Goal: Task Accomplishment & Management: Use online tool/utility

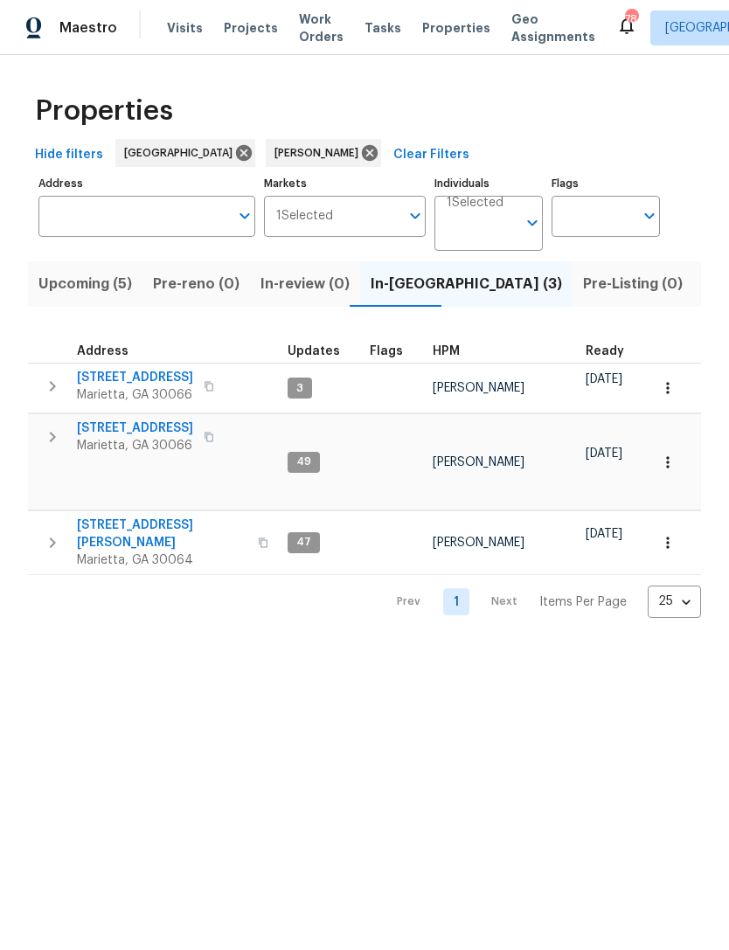
click at [136, 376] on span "[STREET_ADDRESS]" at bounding box center [135, 377] width 116 height 17
click at [122, 428] on span "692 Suholden Cir" at bounding box center [135, 428] width 116 height 17
click at [154, 517] on span "3526 W Hampton Dr NW" at bounding box center [162, 534] width 170 height 35
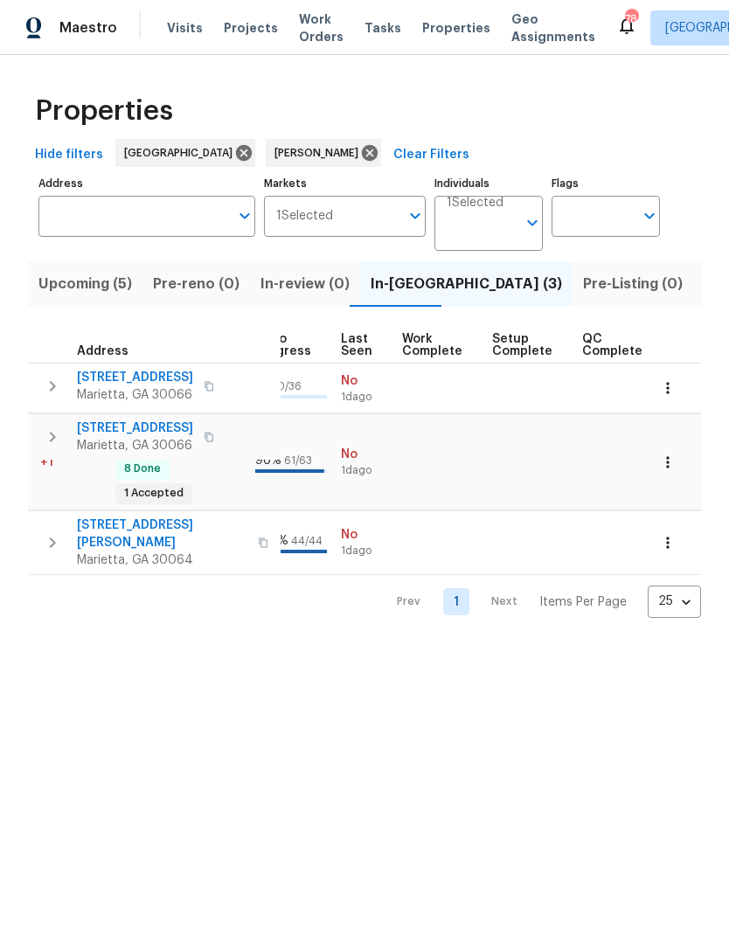
scroll to position [0, 811]
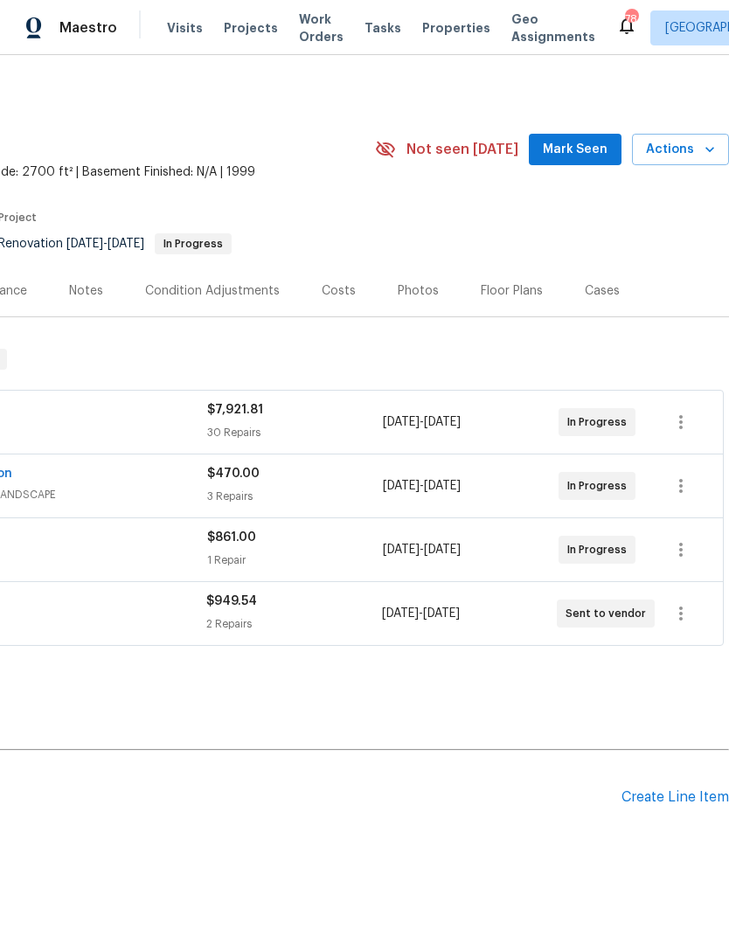
scroll to position [0, 259]
click at [585, 149] on span "Mark Seen" at bounding box center [575, 150] width 65 height 22
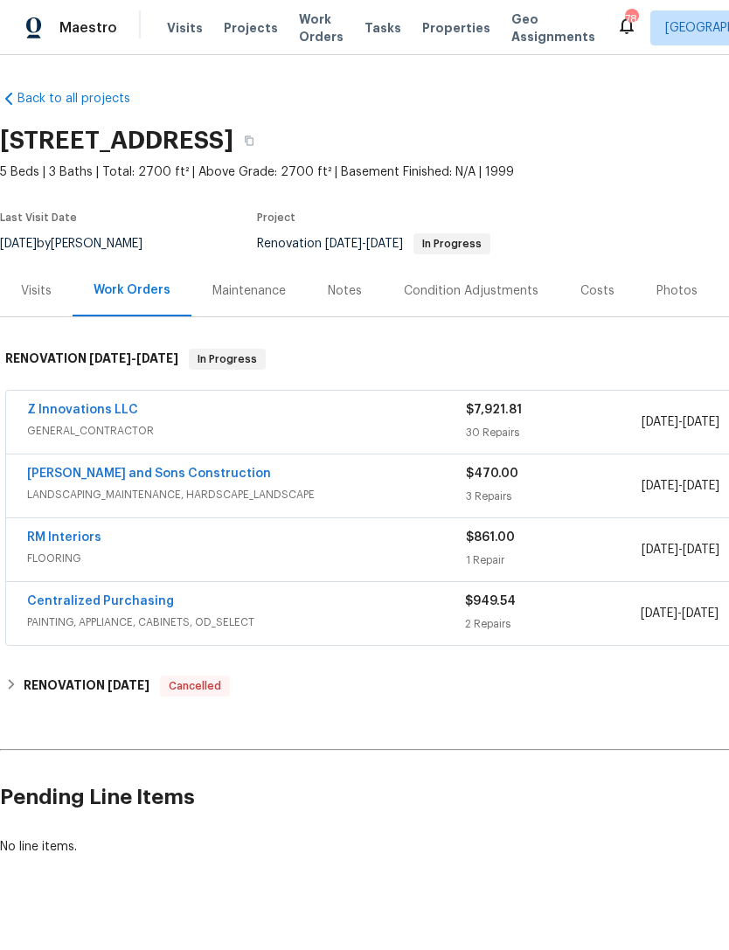
scroll to position [0, 0]
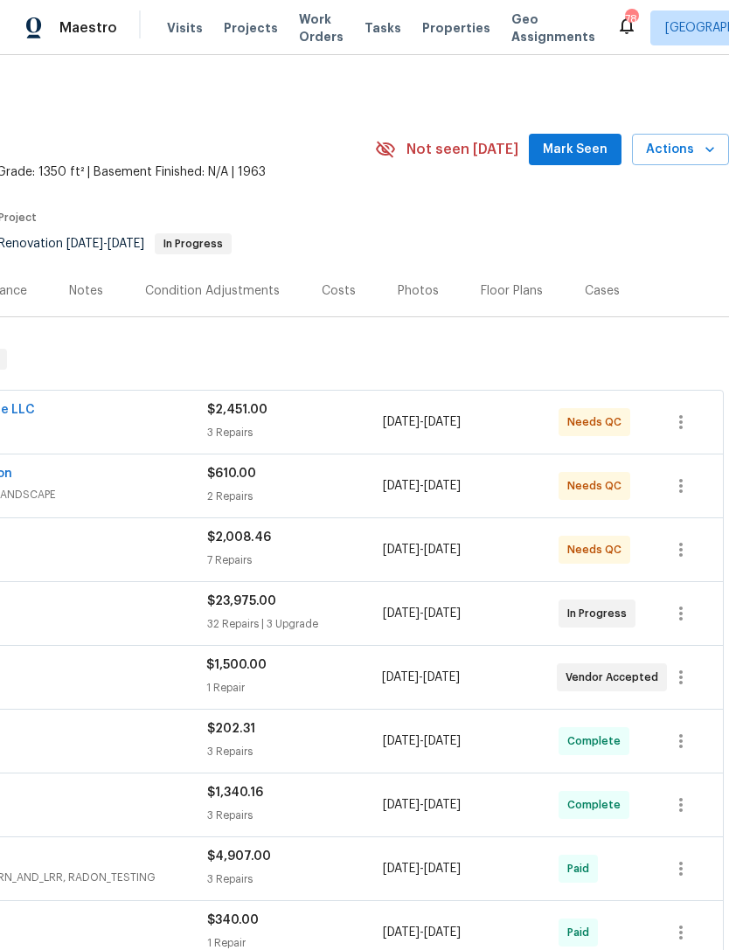
scroll to position [0, 259]
click at [571, 149] on span "Mark Seen" at bounding box center [575, 150] width 65 height 22
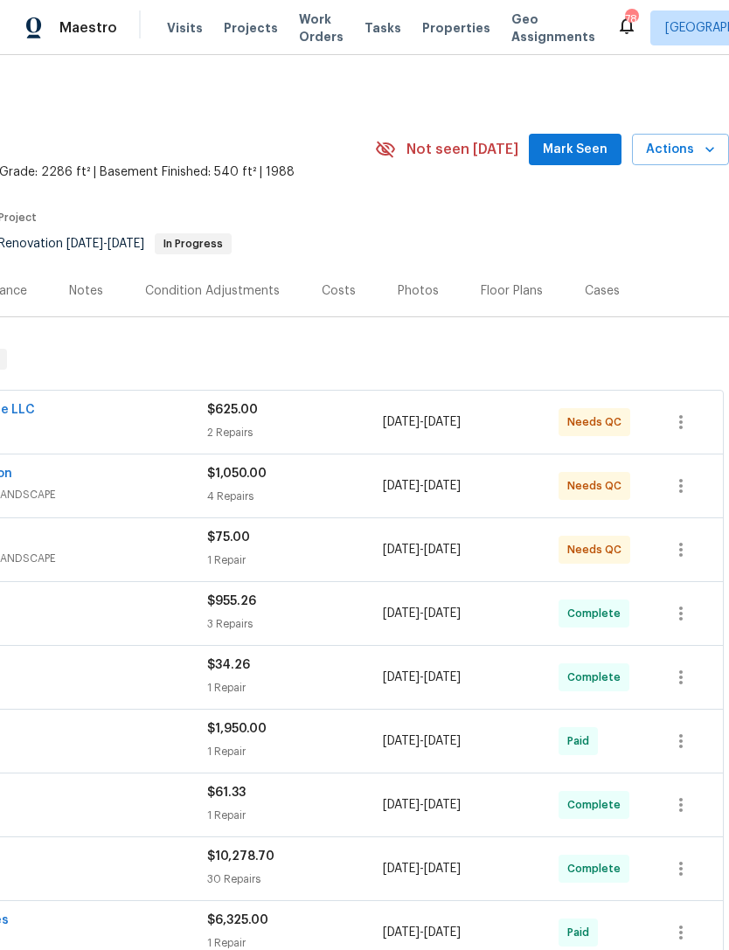
scroll to position [0, 259]
click at [580, 145] on span "Mark Seen" at bounding box center [575, 150] width 65 height 22
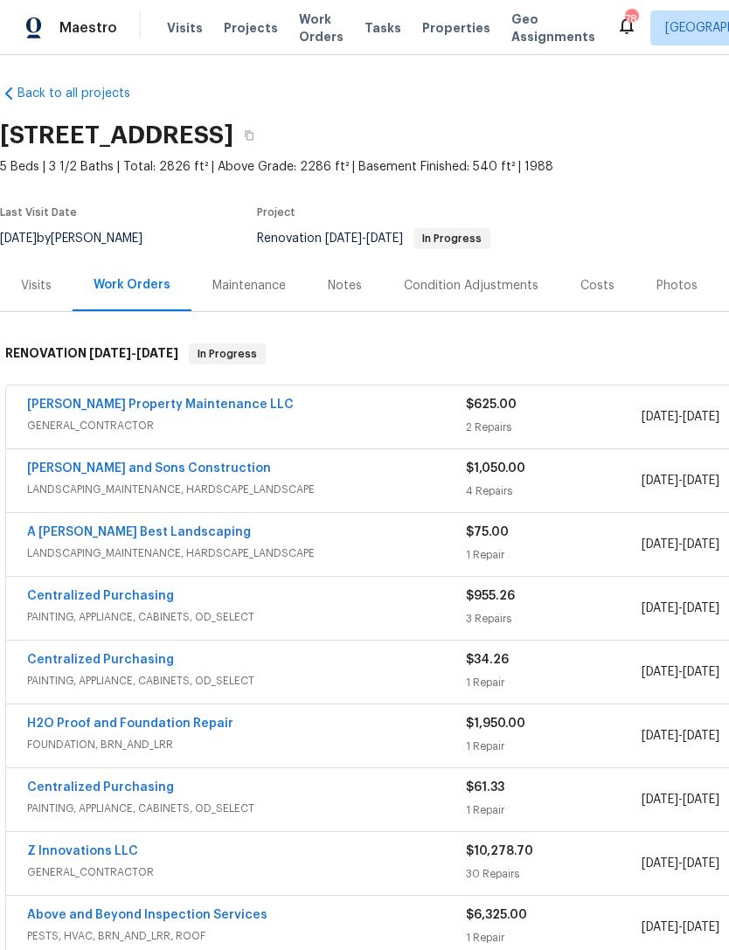
scroll to position [5, 0]
click at [361, 295] on div "Notes" at bounding box center [345, 286] width 76 height 52
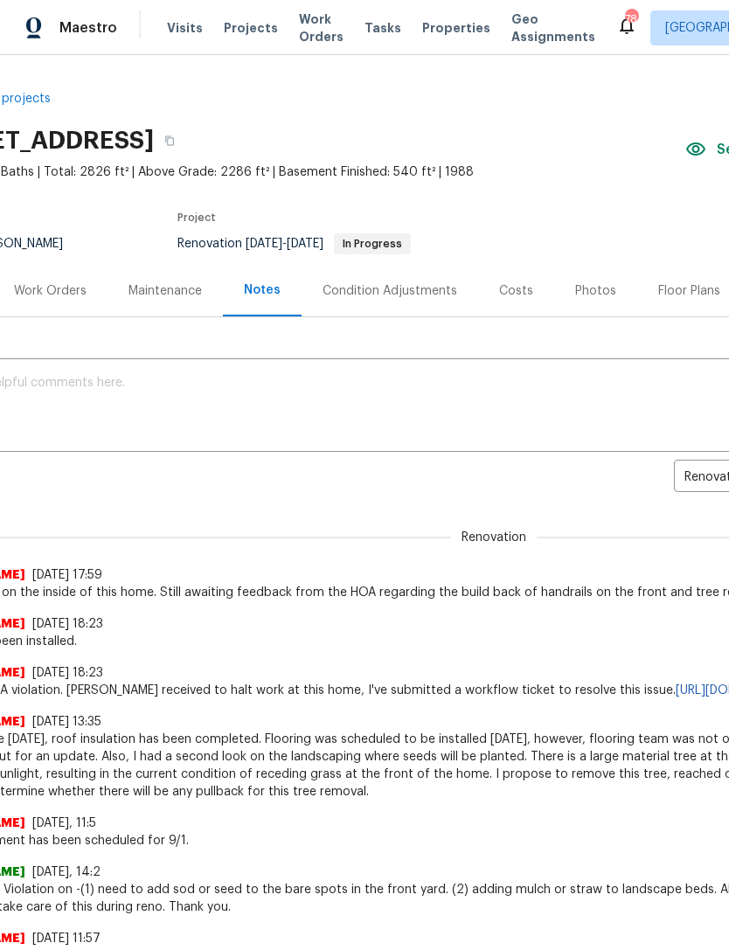
scroll to position [0, 79]
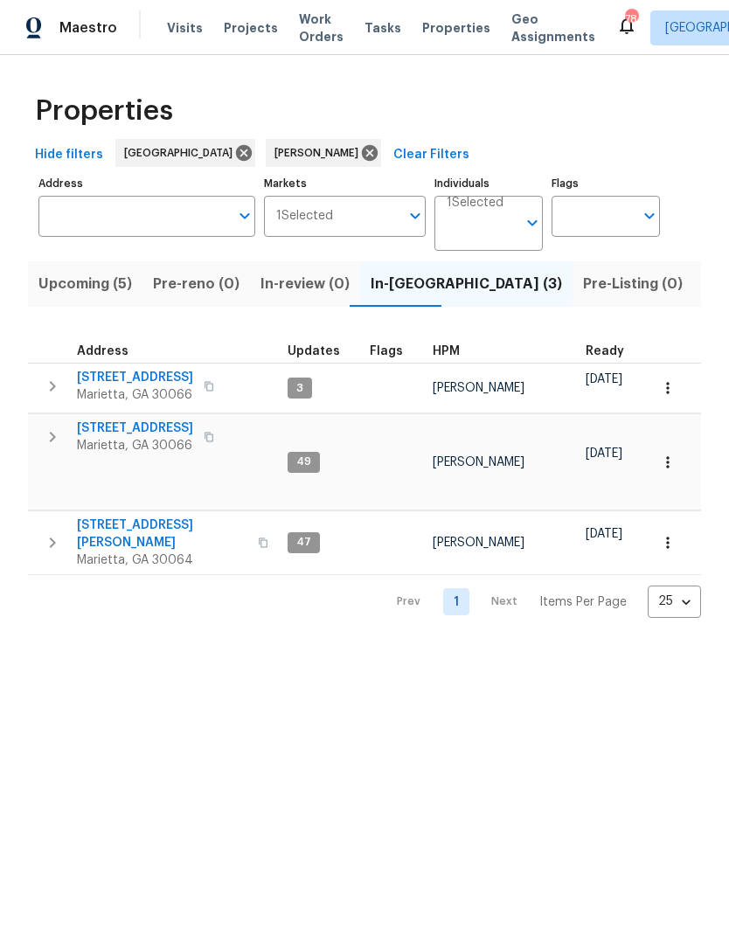
click at [109, 384] on span "180 Parkstone Way" at bounding box center [135, 377] width 116 height 17
click at [83, 295] on span "Upcoming (5)" at bounding box center [85, 284] width 94 height 24
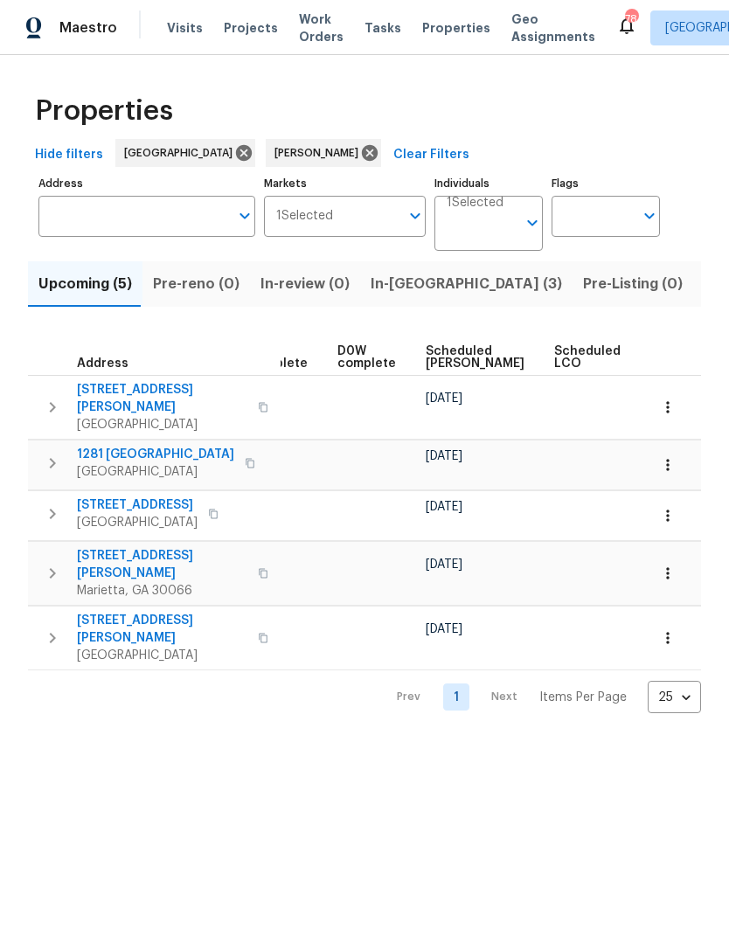
scroll to position [0, 443]
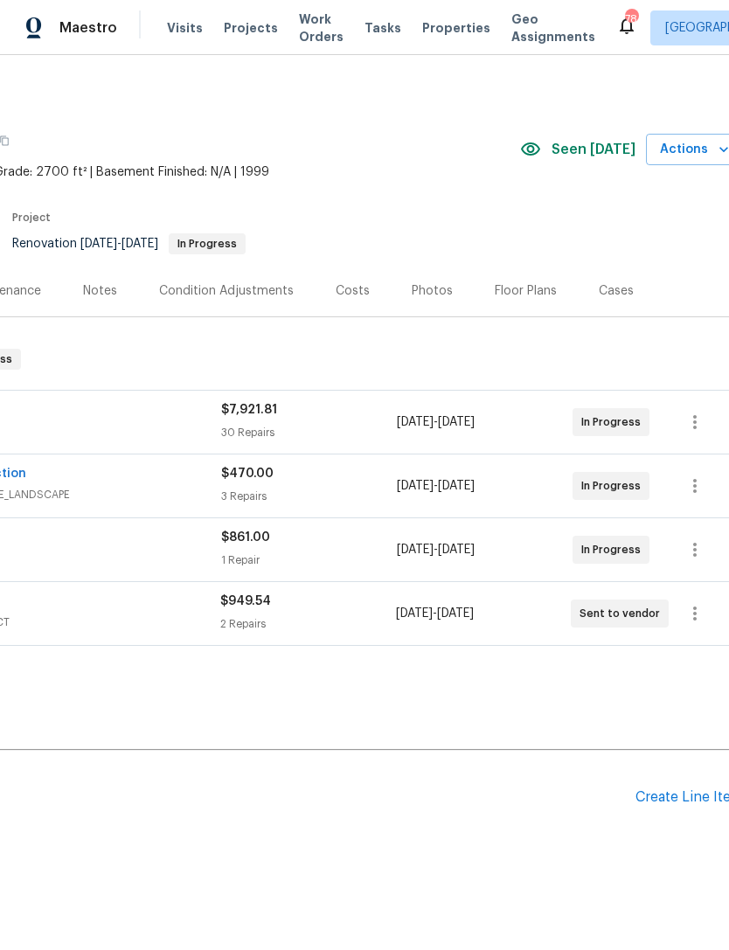
scroll to position [0, 246]
click at [353, 292] on div "Costs" at bounding box center [352, 290] width 34 height 17
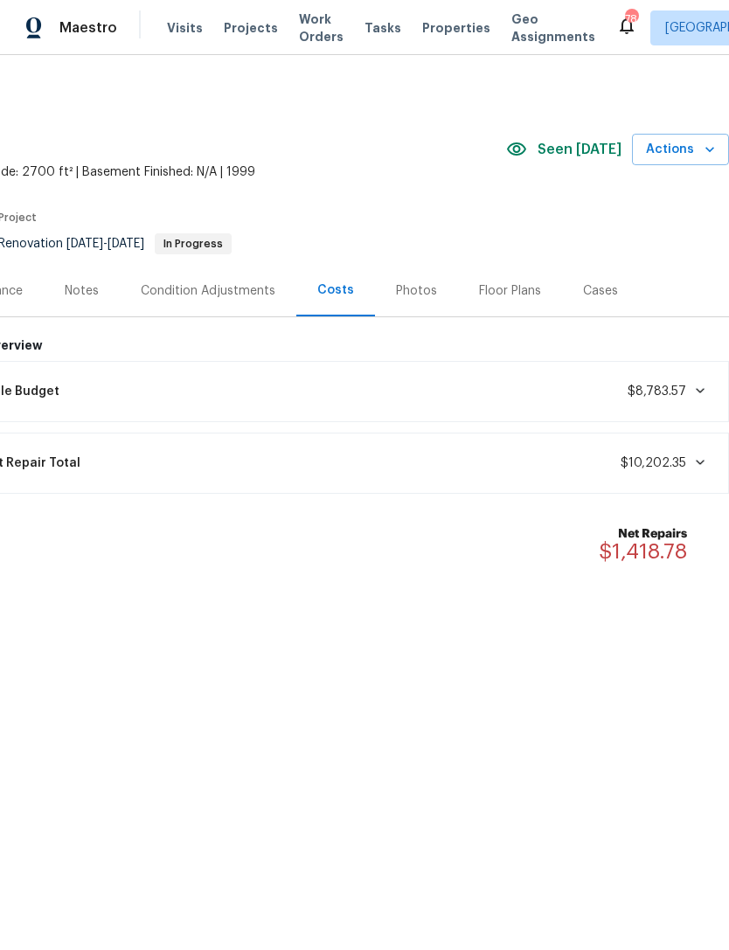
scroll to position [0, 259]
click at [679, 386] on span "$8,783.57" at bounding box center [657, 392] width 59 height 12
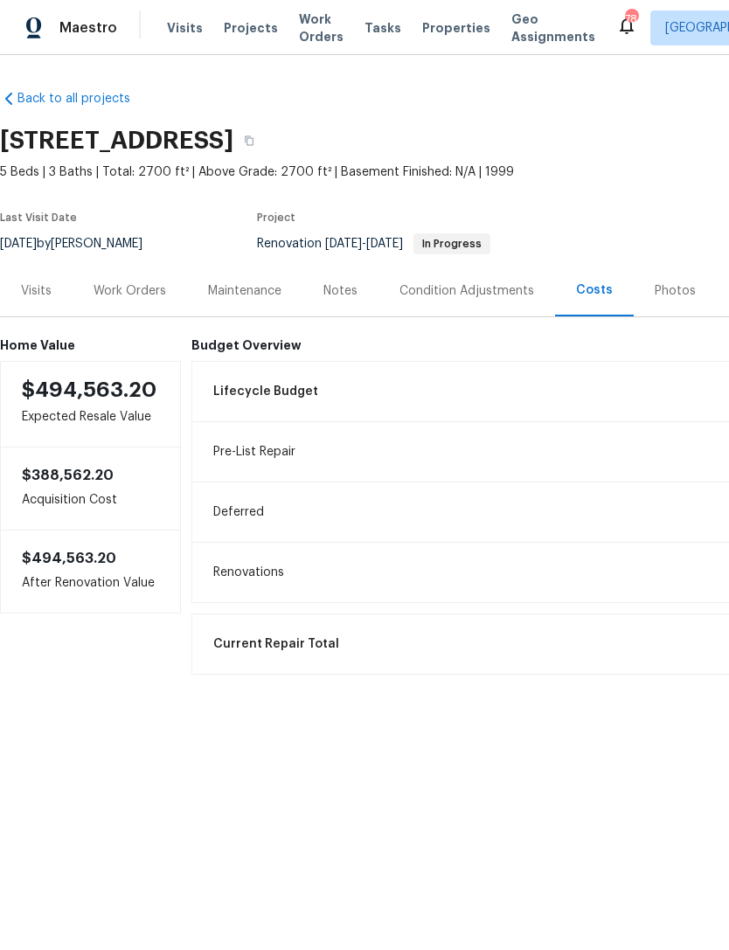
scroll to position [0, 0]
click at [29, 294] on div "Visits" at bounding box center [36, 290] width 31 height 17
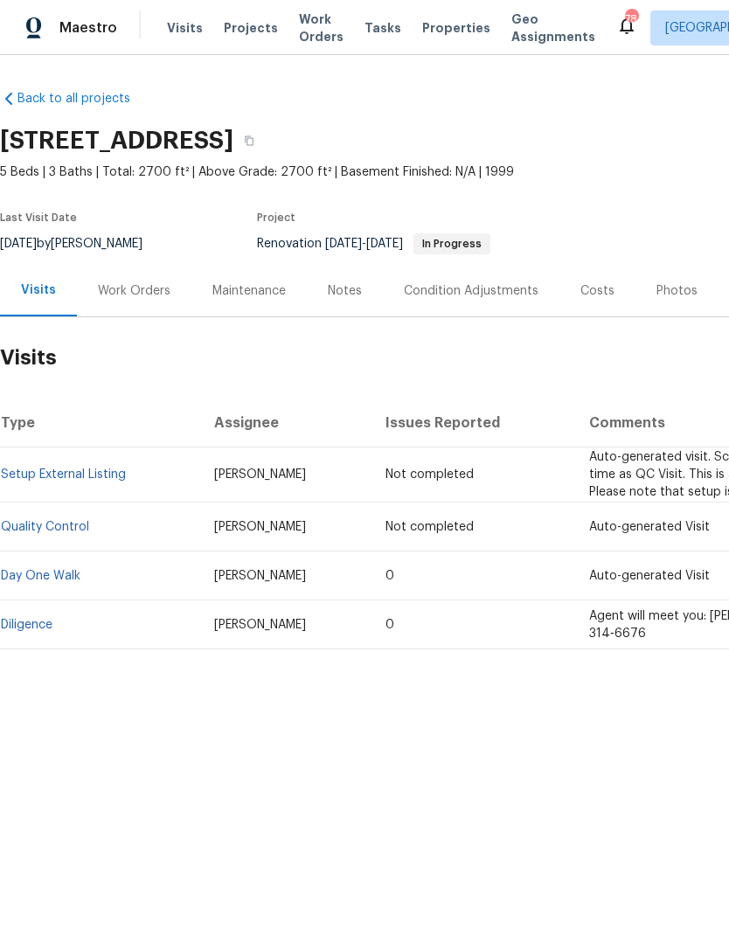
click at [118, 296] on div "Work Orders" at bounding box center [134, 290] width 73 height 17
